Goal: Use online tool/utility: Utilize a website feature to perform a specific function

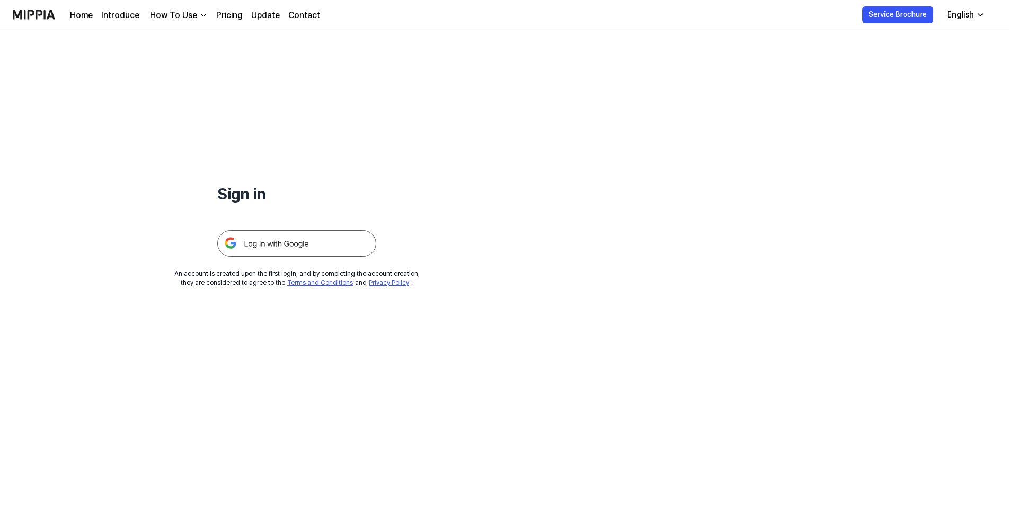
click at [315, 240] on img at bounding box center [296, 243] width 159 height 26
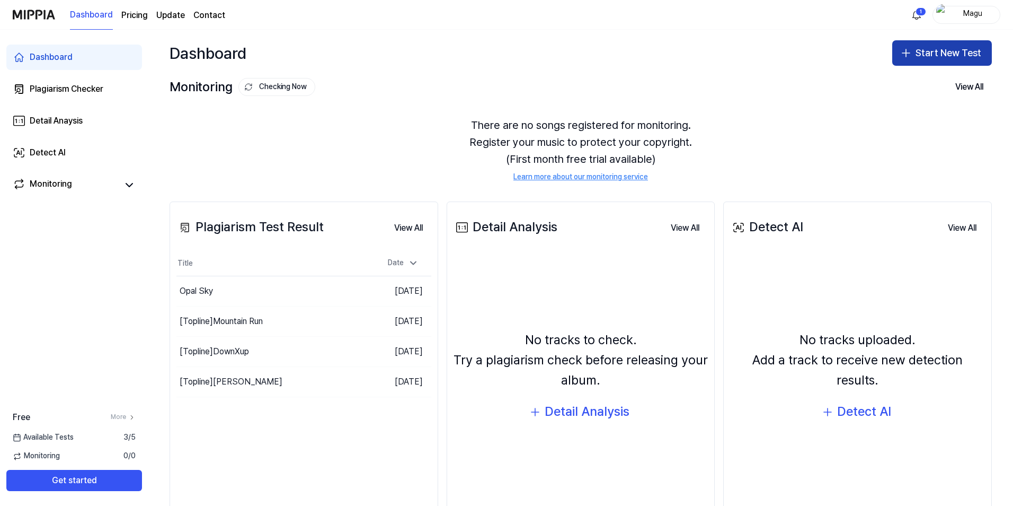
click at [928, 53] on button "Start New Test" at bounding box center [942, 52] width 100 height 25
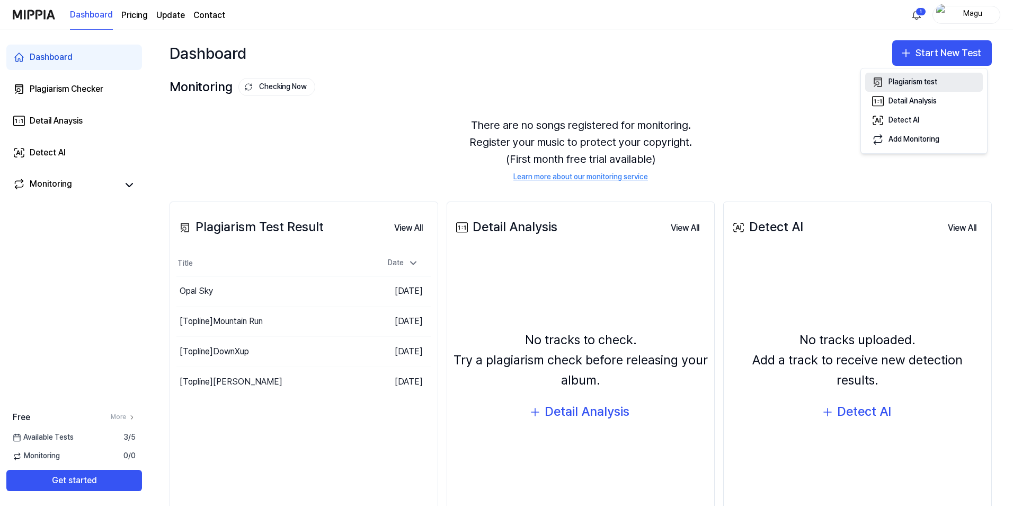
click at [936, 83] on div "Plagiarism test" at bounding box center [913, 82] width 49 height 11
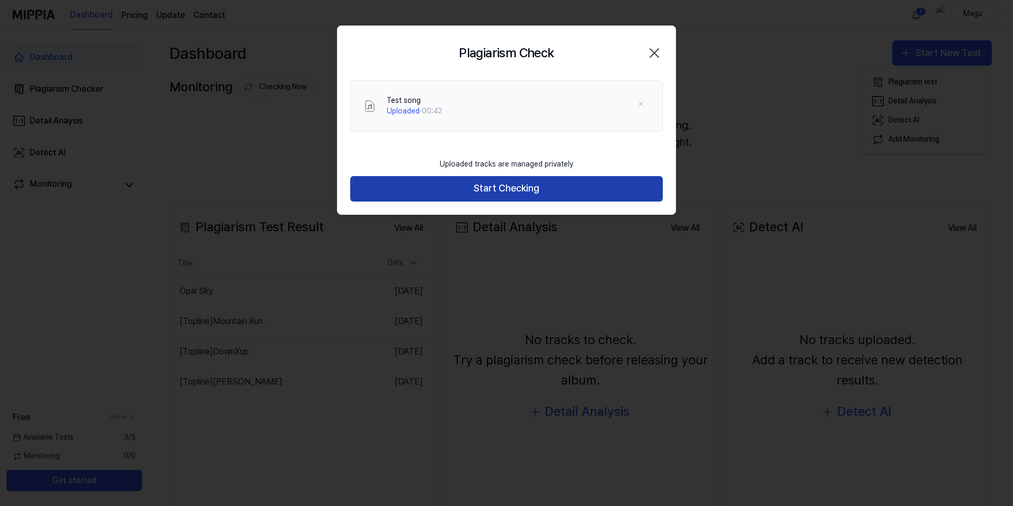
click at [518, 188] on button "Start Checking" at bounding box center [506, 188] width 313 height 25
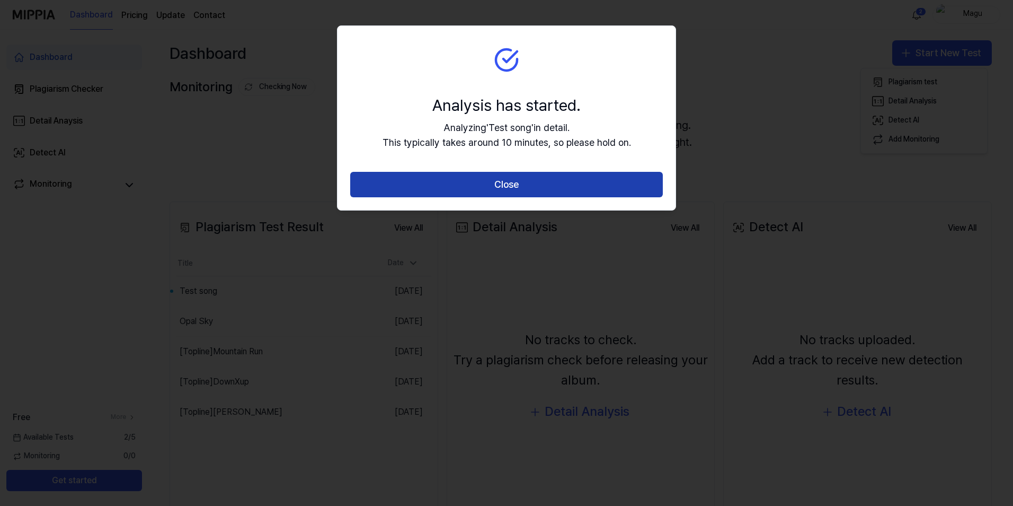
click at [631, 189] on button "Close" at bounding box center [506, 184] width 313 height 25
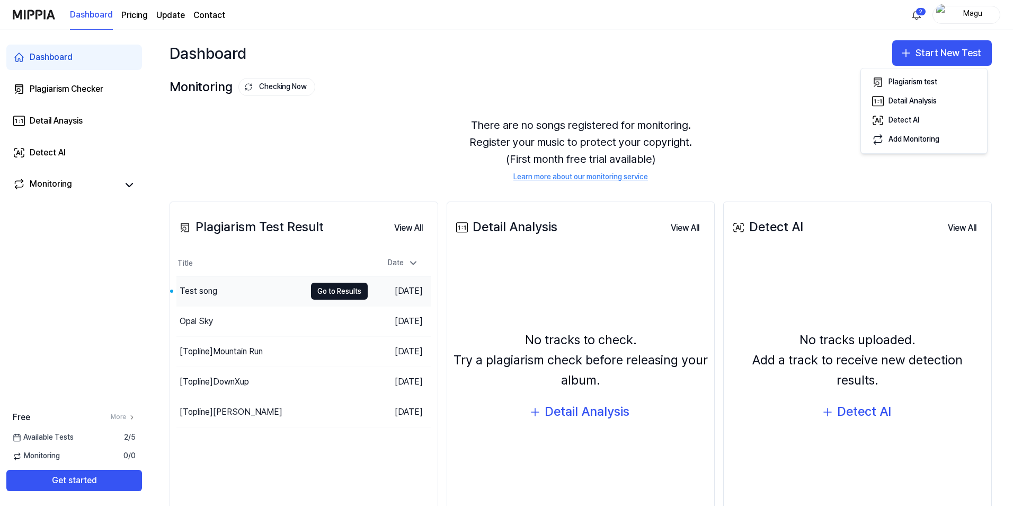
click at [219, 289] on div "Test song" at bounding box center [240, 291] width 129 height 30
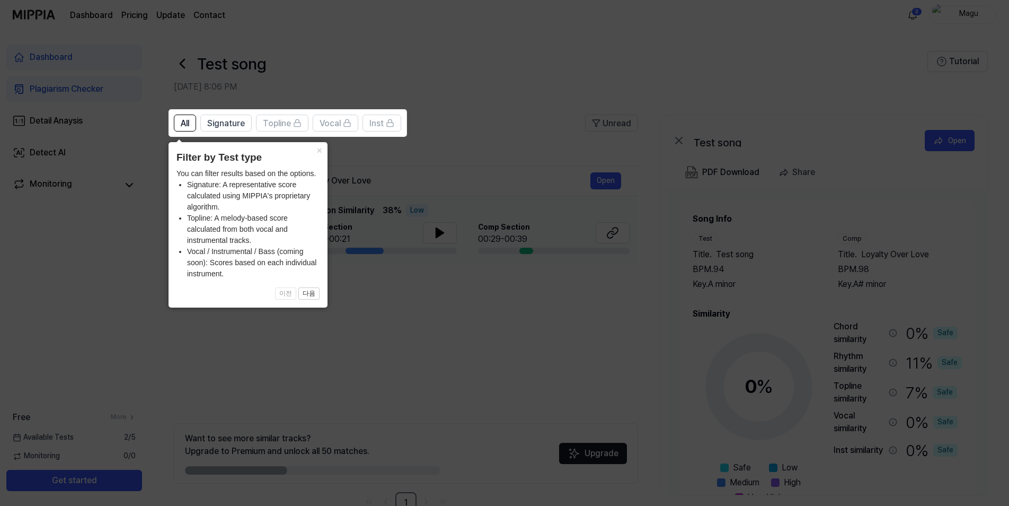
click at [465, 137] on icon at bounding box center [506, 253] width 1013 height 506
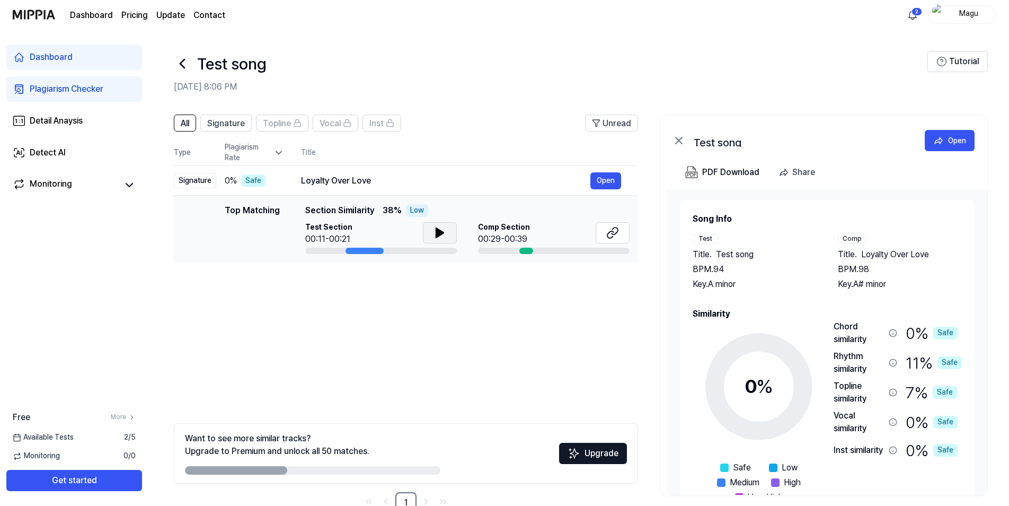
click at [437, 234] on icon at bounding box center [439, 233] width 7 height 10
click at [447, 233] on button at bounding box center [440, 232] width 34 height 21
click at [445, 231] on icon at bounding box center [439, 232] width 13 height 13
